Goal: Transaction & Acquisition: Purchase product/service

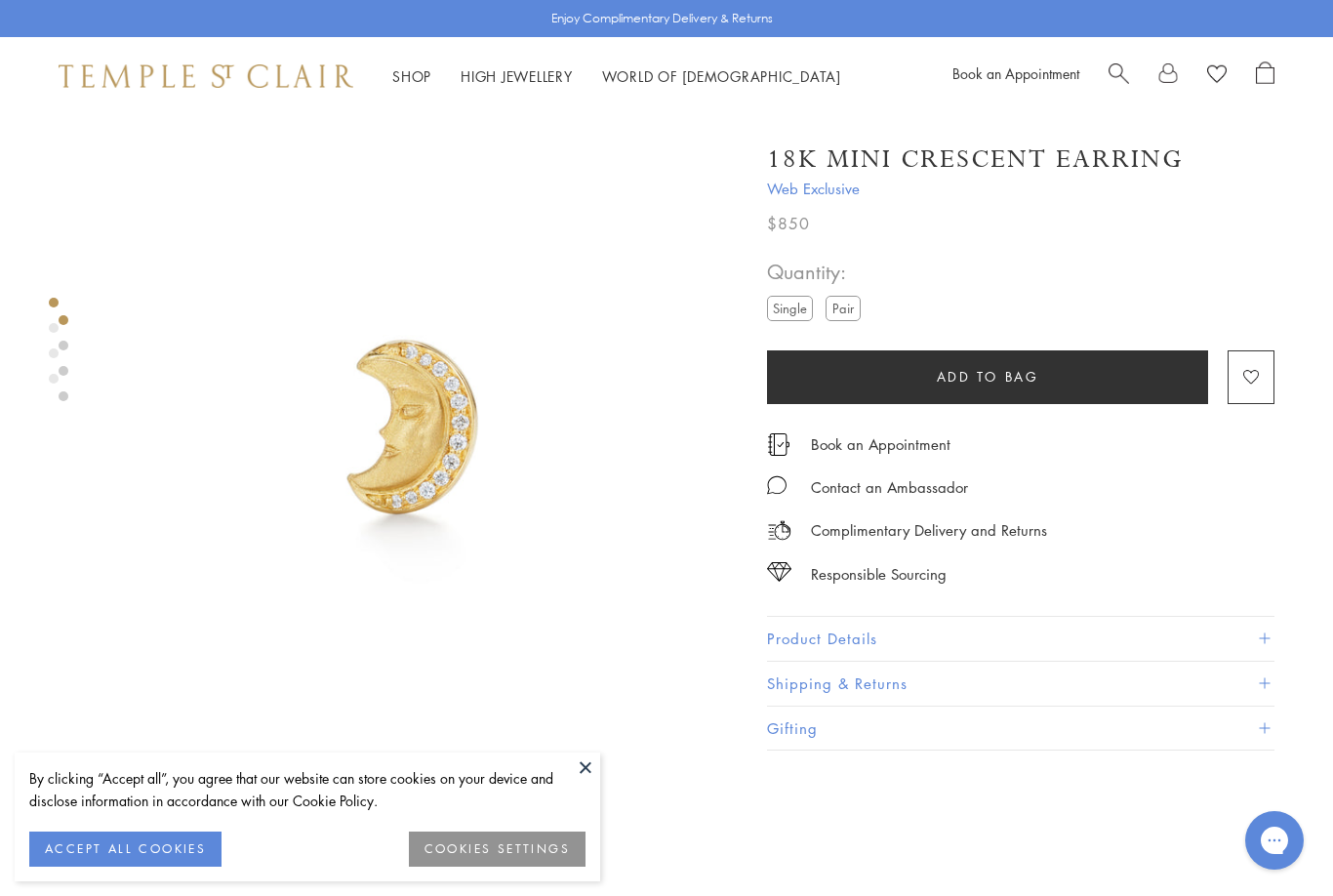
scroll to position [0, 4]
click at [400, 76] on link "Shop Shop" at bounding box center [407, 76] width 39 height 20
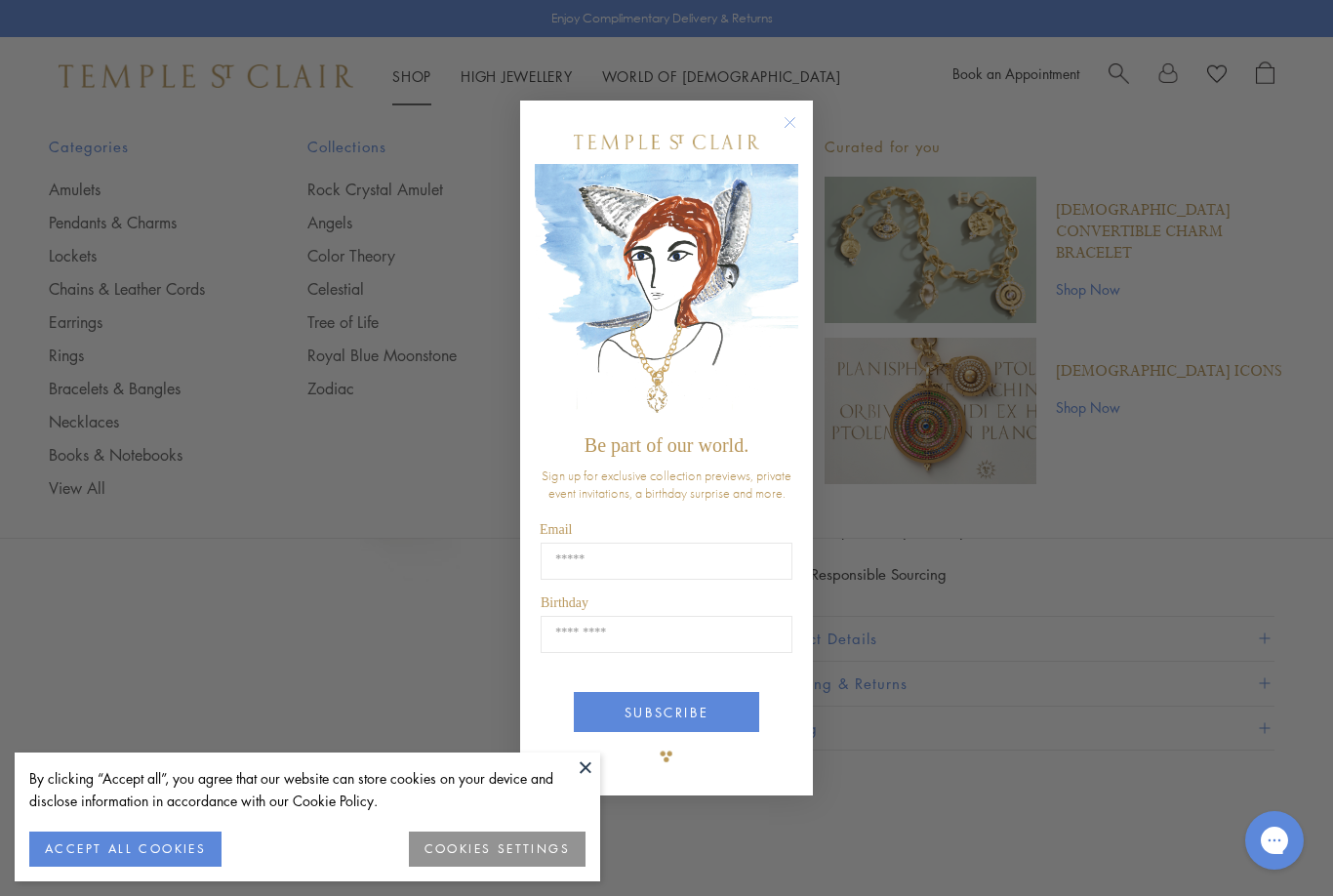
click at [790, 126] on circle "Close dialog" at bounding box center [790, 123] width 24 height 24
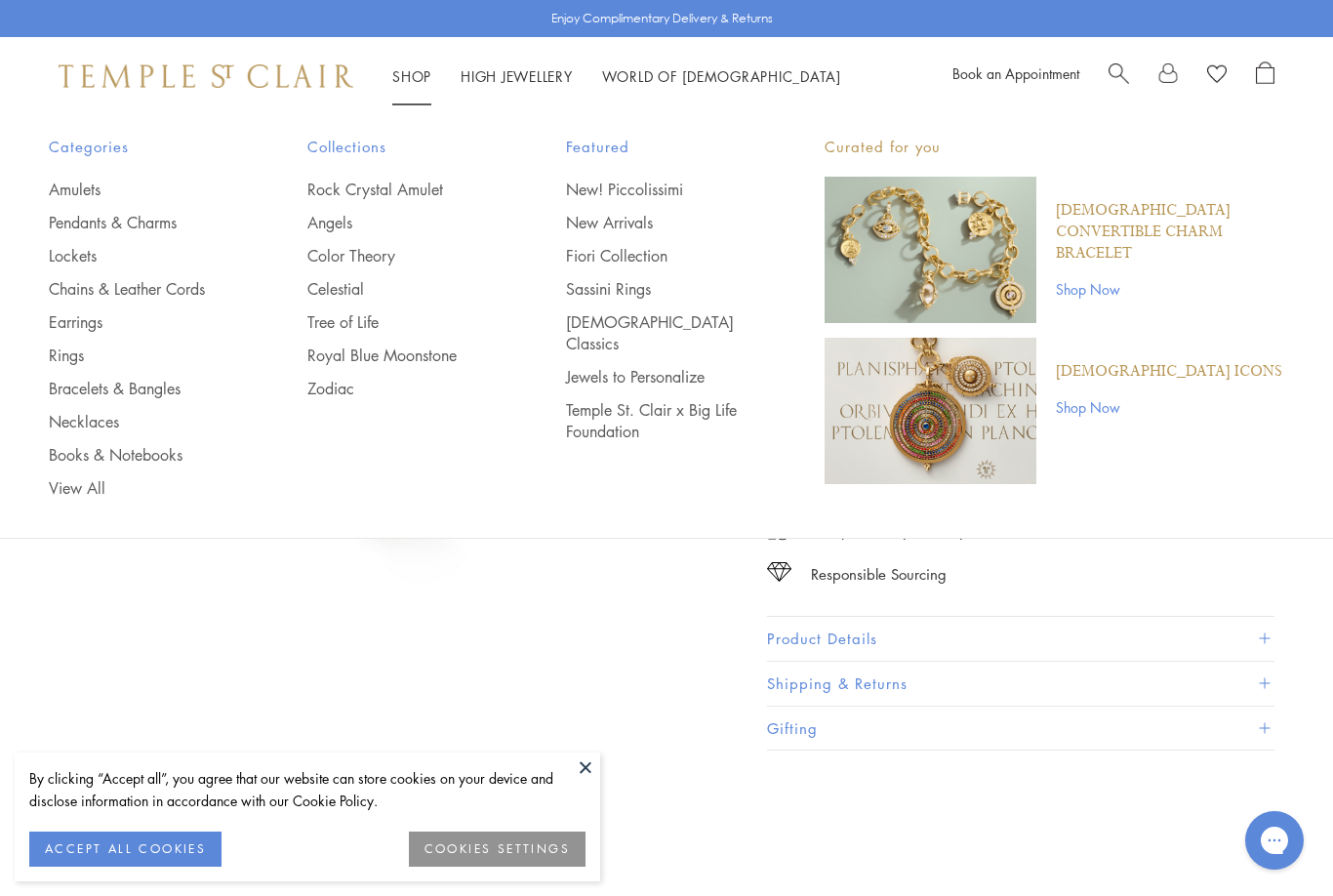
click at [93, 220] on link "Pendants & Charms" at bounding box center [139, 223] width 180 height 22
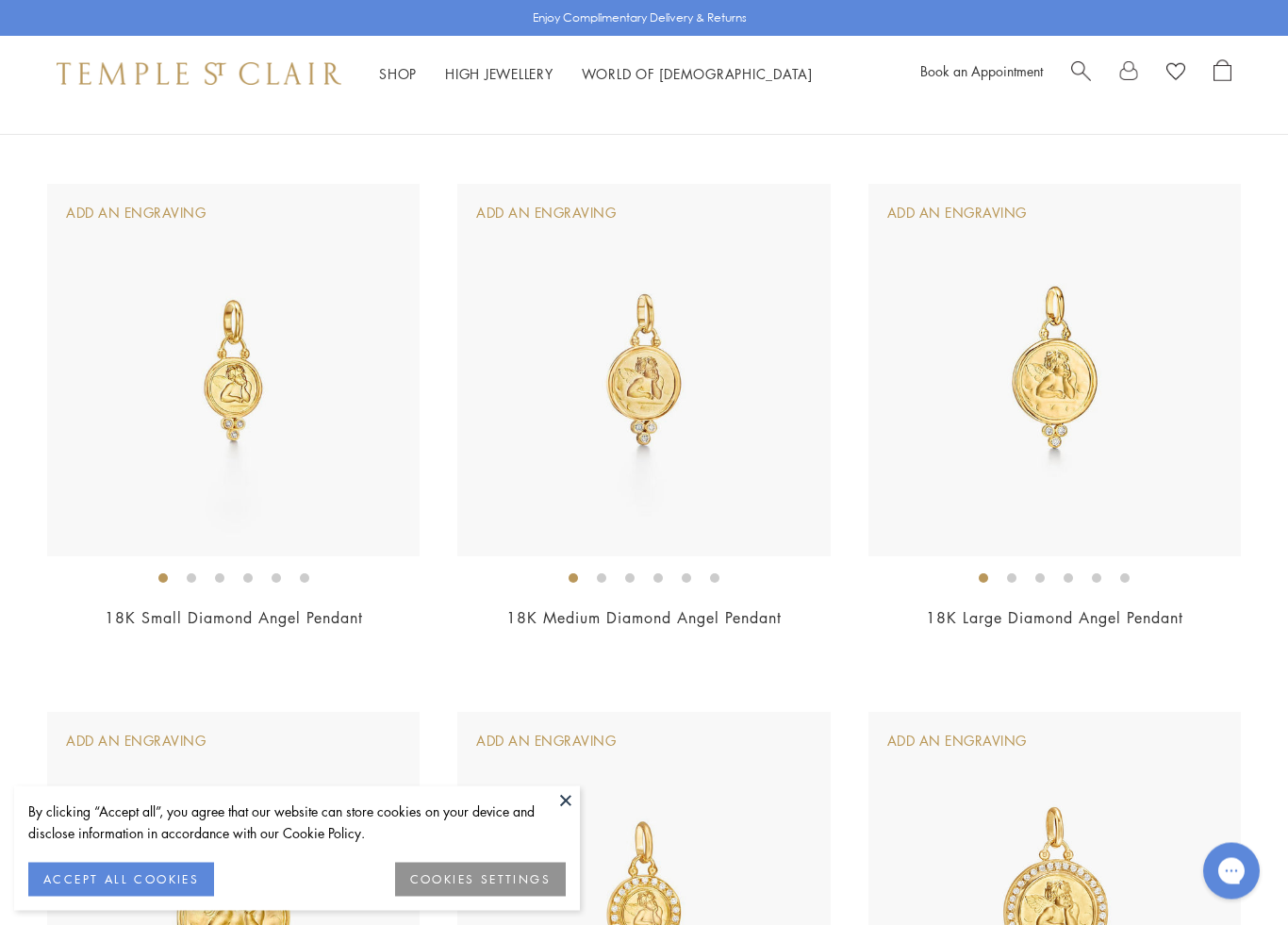
scroll to position [694, 0]
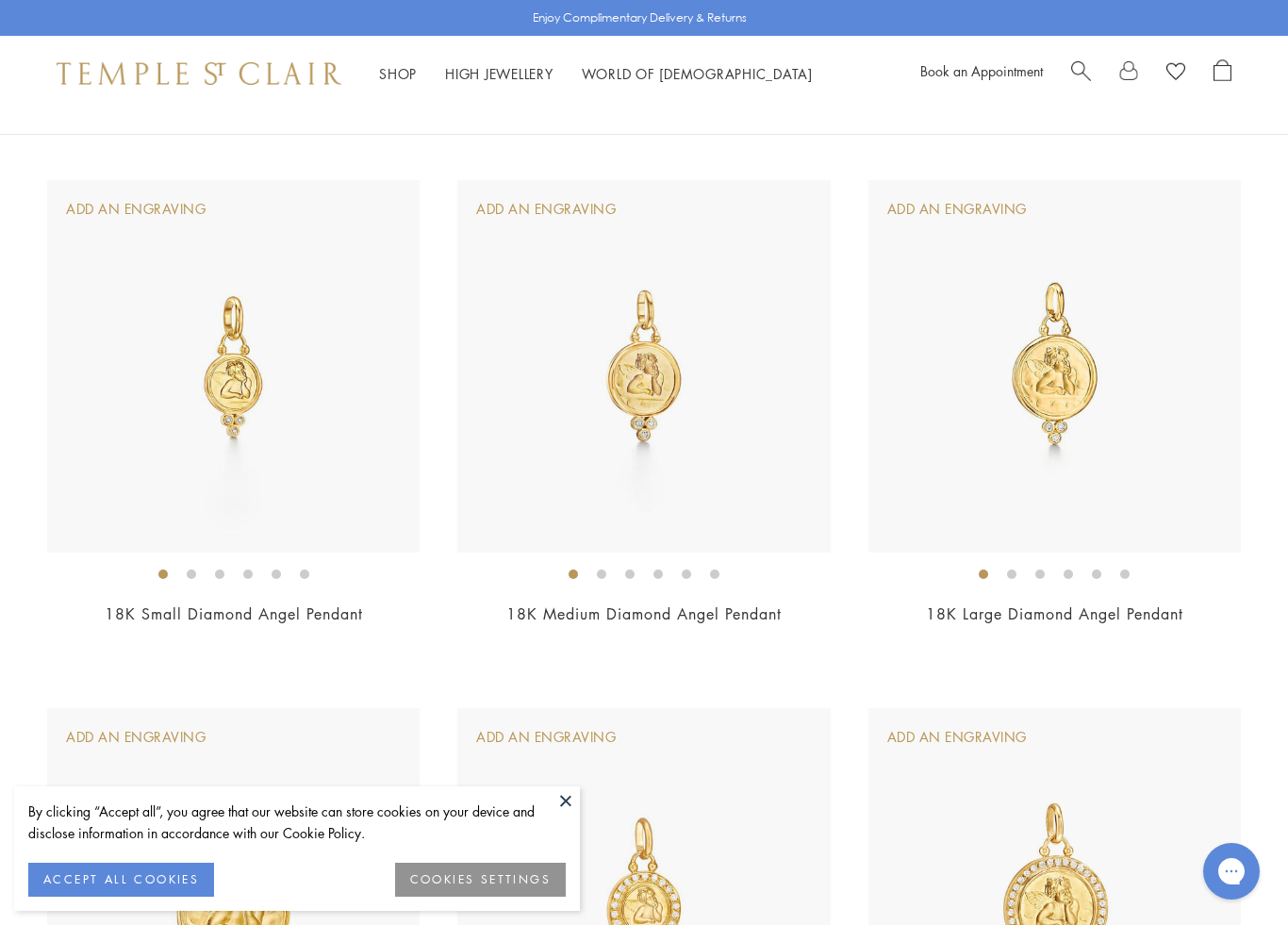
click at [559, 423] on img at bounding box center [643, 365] width 372 height 372
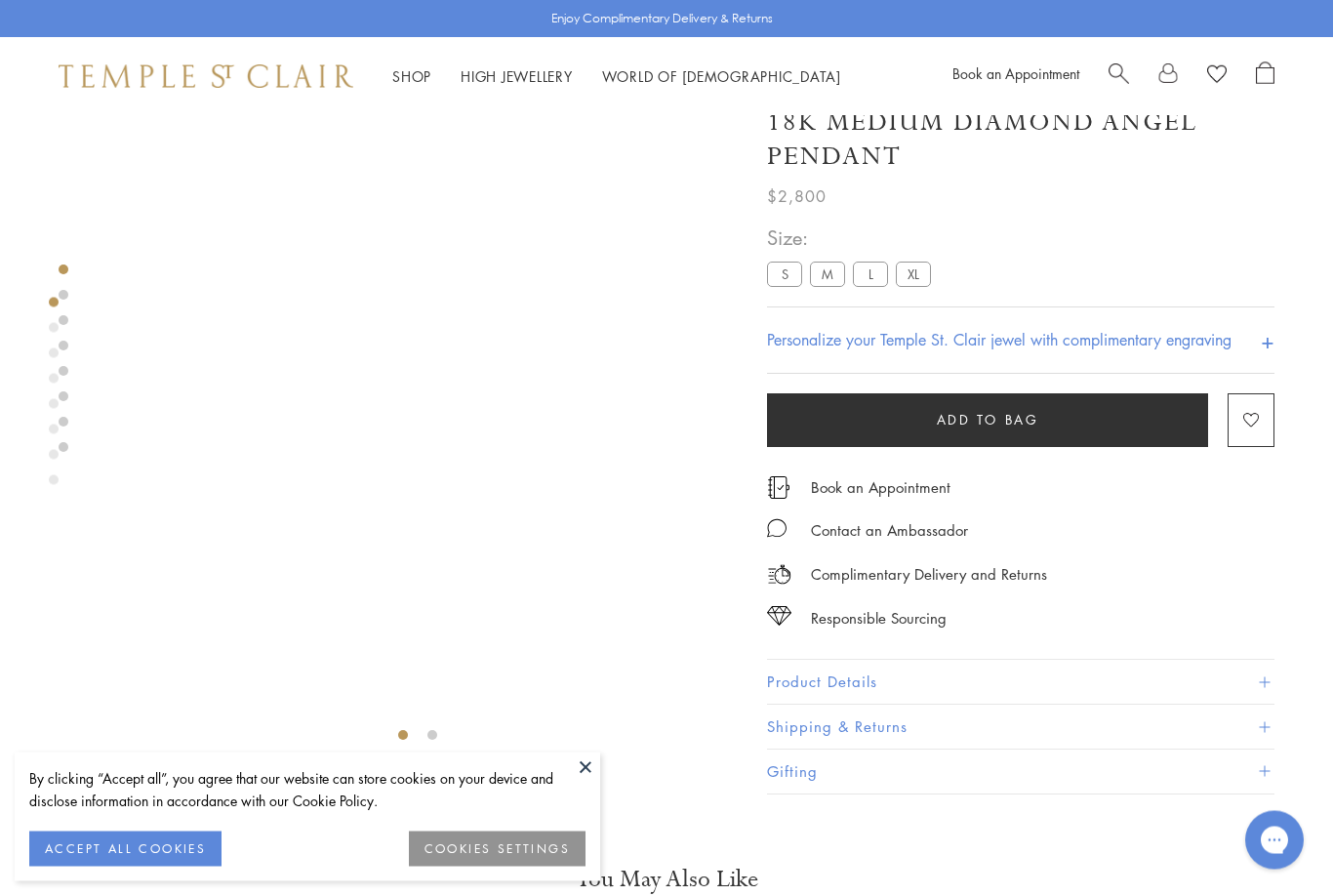
scroll to position [34, 0]
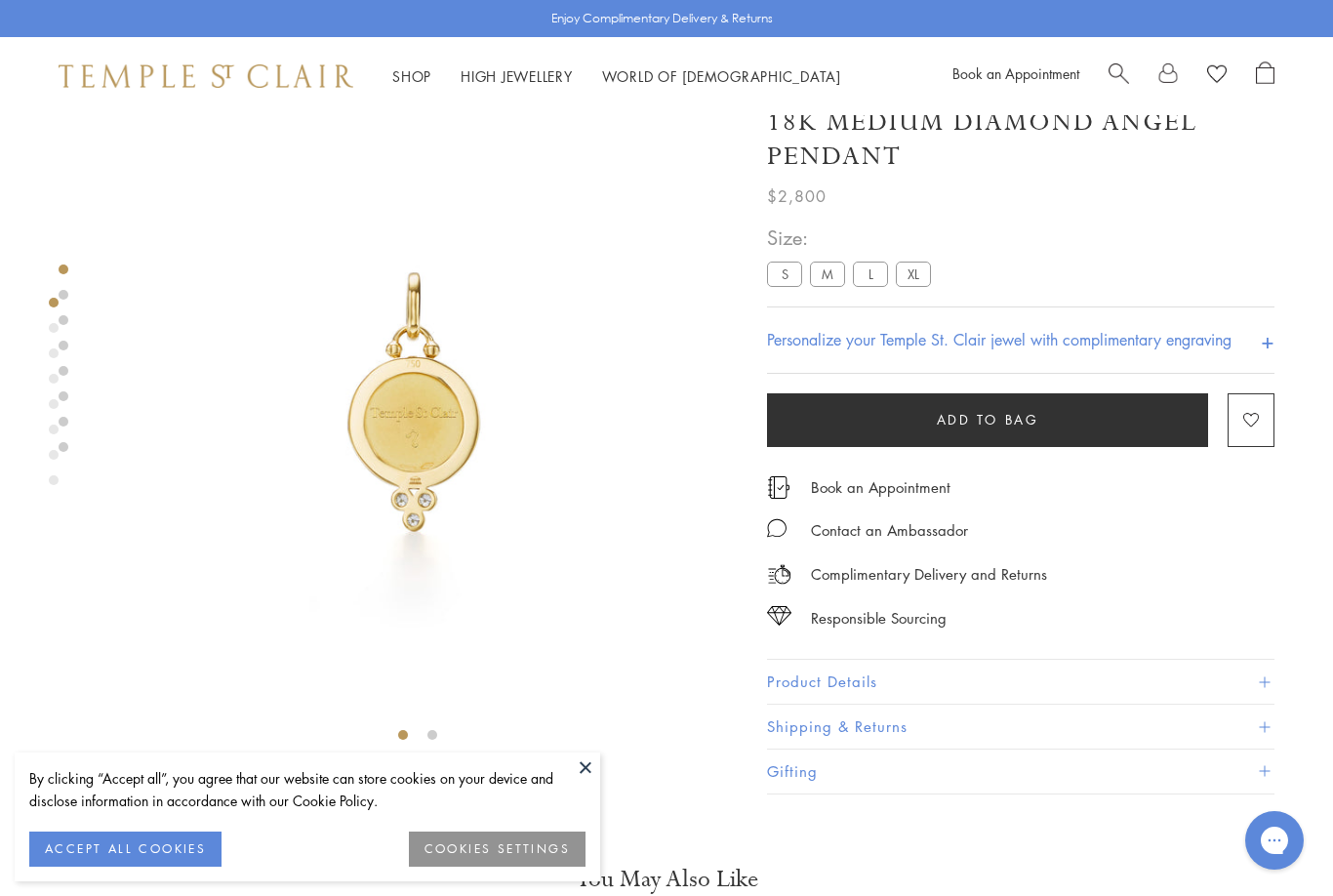
click at [784, 268] on label "S" at bounding box center [784, 274] width 35 height 25
